Goal: Check status: Check status

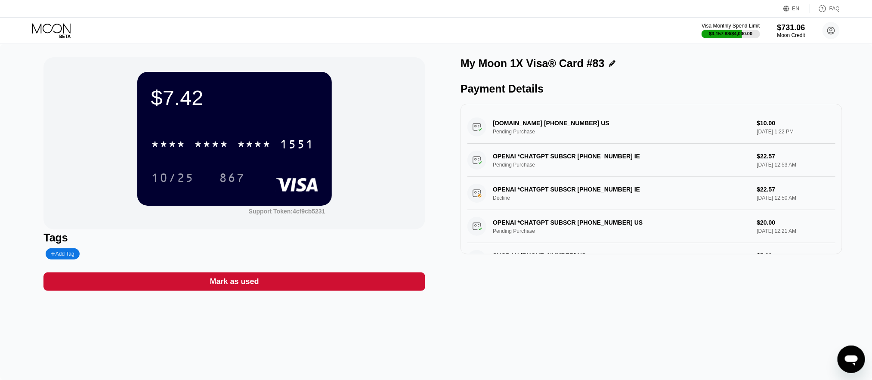
click at [51, 26] on icon at bounding box center [52, 30] width 40 height 15
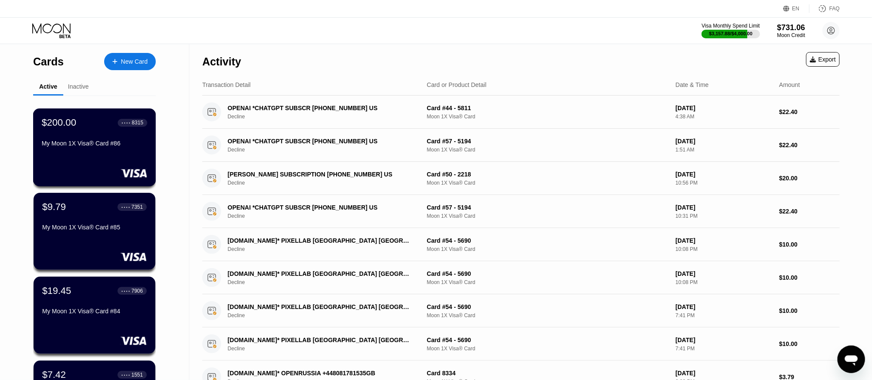
click at [78, 132] on div "$200.00 ● ● ● ● 8315 My Moon 1X Visa® Card #86" at bounding box center [94, 133] width 105 height 33
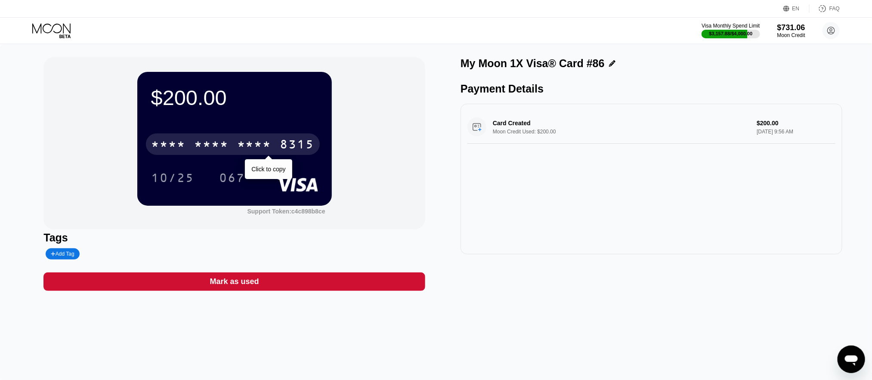
click at [307, 142] on div "8315" at bounding box center [297, 146] width 34 height 14
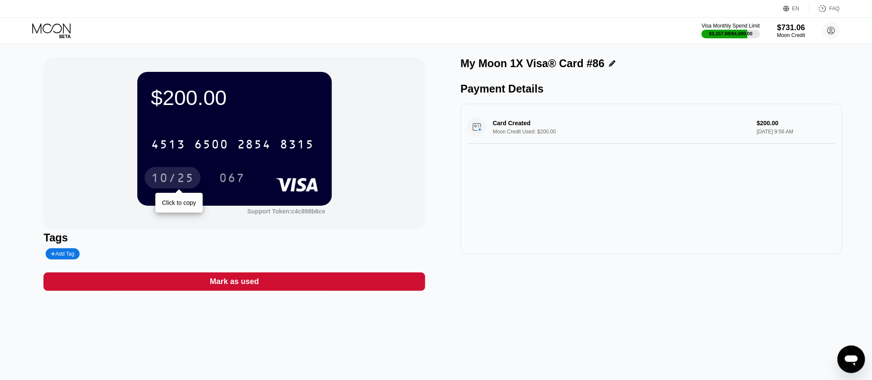
click at [184, 180] on div "10/25" at bounding box center [172, 179] width 43 height 14
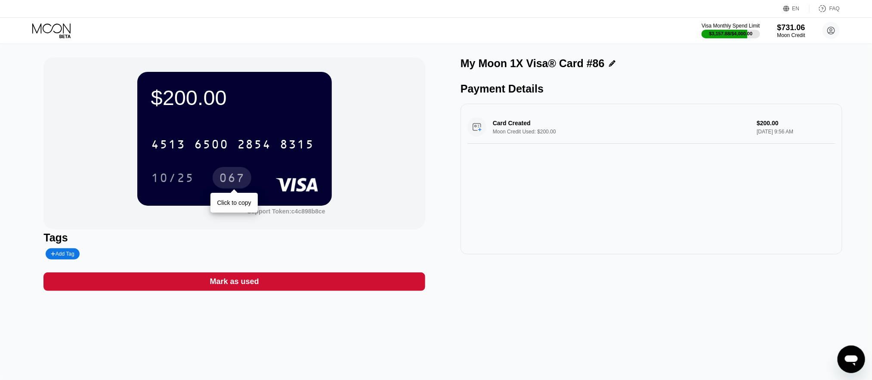
click at [238, 177] on div "067" at bounding box center [232, 179] width 26 height 14
